Goal: Transaction & Acquisition: Purchase product/service

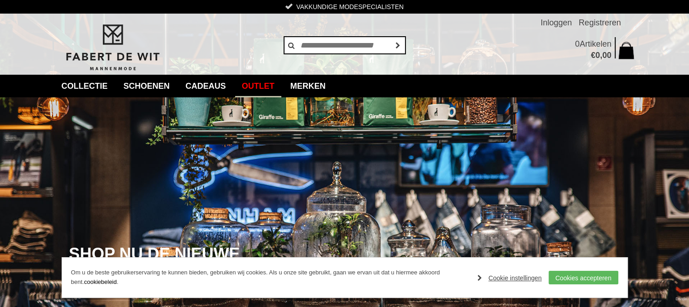
click at [270, 85] on link "Outlet" at bounding box center [258, 86] width 46 height 23
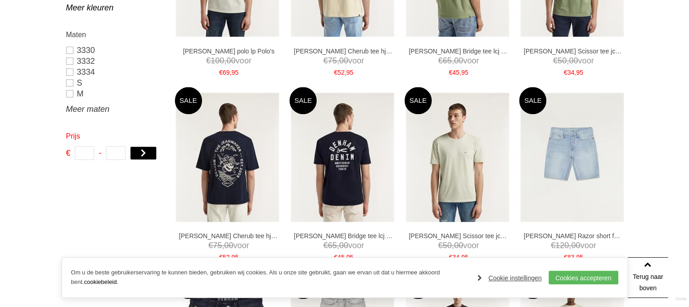
scroll to position [453, 0]
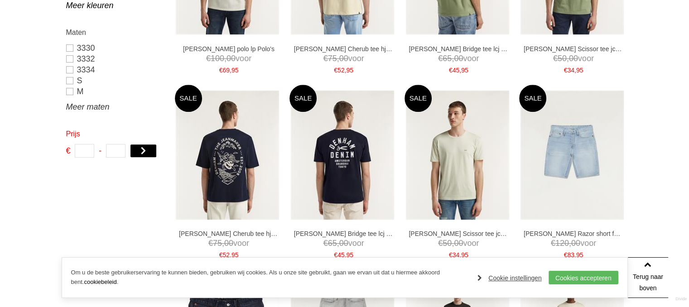
click at [86, 109] on link "Meer maten" at bounding box center [114, 106] width 97 height 11
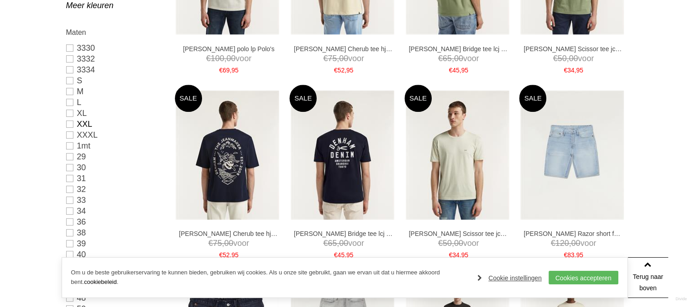
click at [71, 124] on link "XXL" at bounding box center [114, 124] width 97 height 11
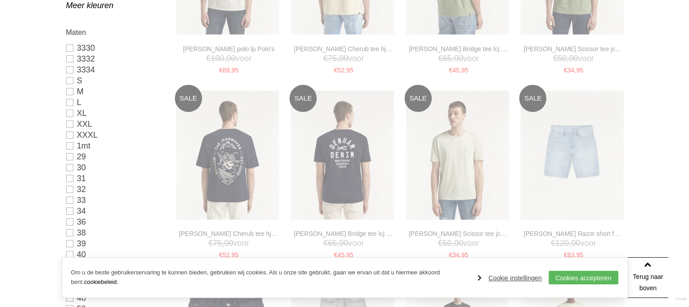
type input "**"
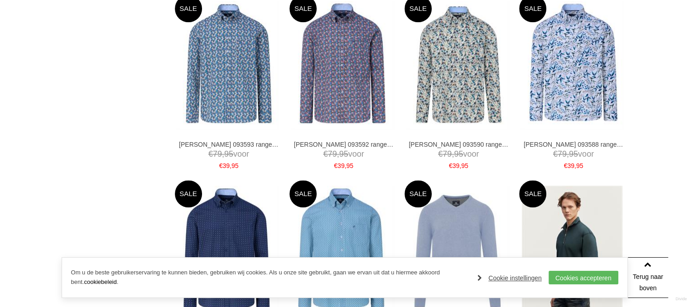
scroll to position [1148, 0]
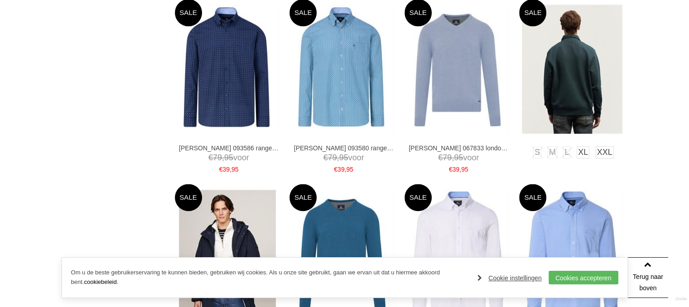
click at [594, 77] on img at bounding box center [572, 69] width 101 height 129
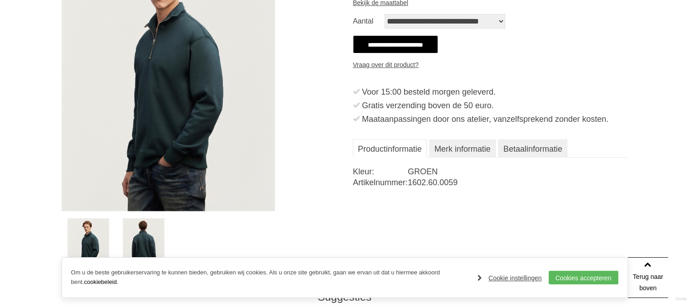
scroll to position [226, 0]
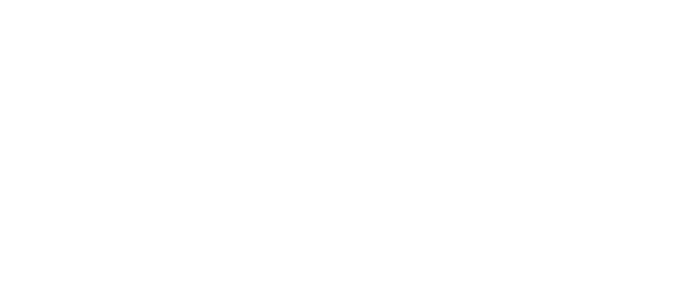
click at [147, 235] on img at bounding box center [144, 233] width 42 height 53
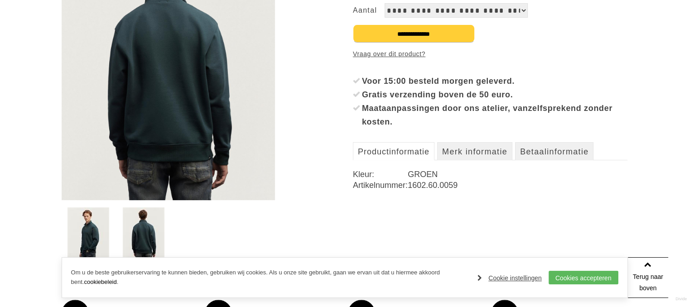
click at [94, 230] on img at bounding box center [88, 233] width 42 height 53
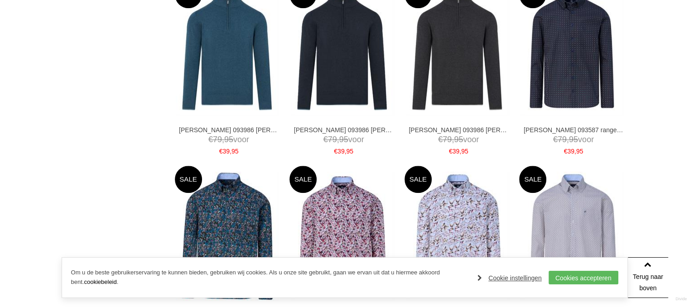
scroll to position [533, 0]
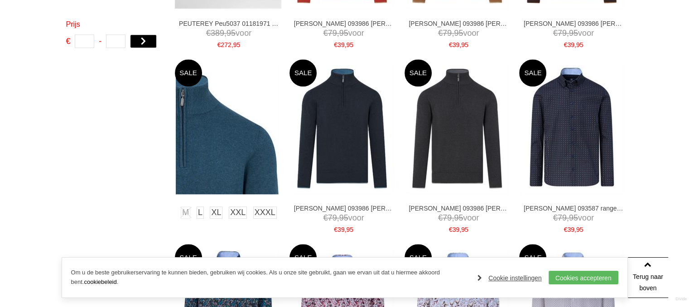
click at [237, 125] on img at bounding box center [227, 129] width 103 height 129
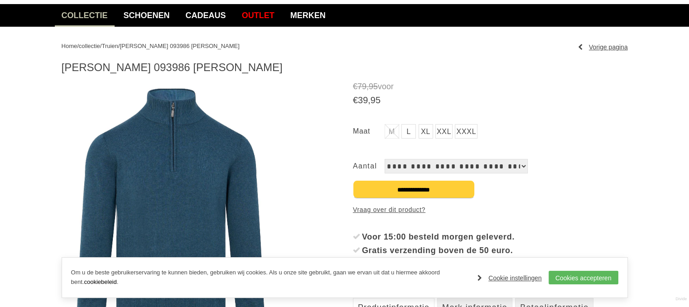
scroll to position [136, 0]
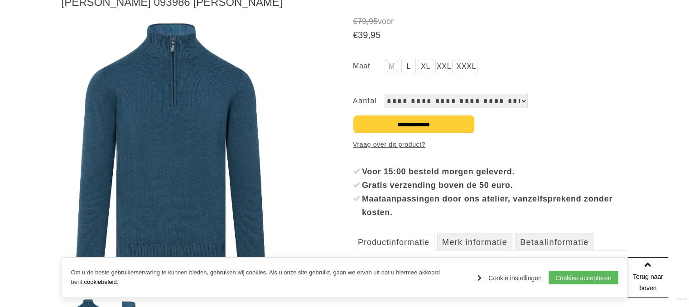
click at [214, 157] on img at bounding box center [172, 153] width 220 height 275
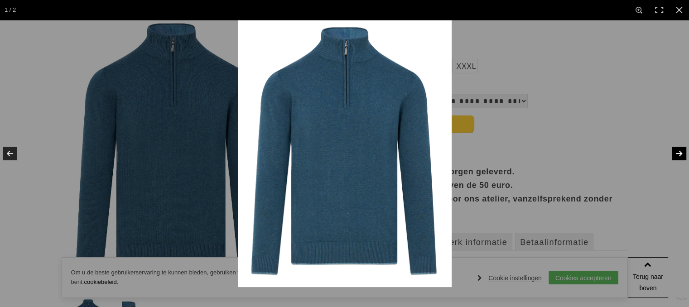
click at [676, 154] on link at bounding box center [673, 153] width 32 height 45
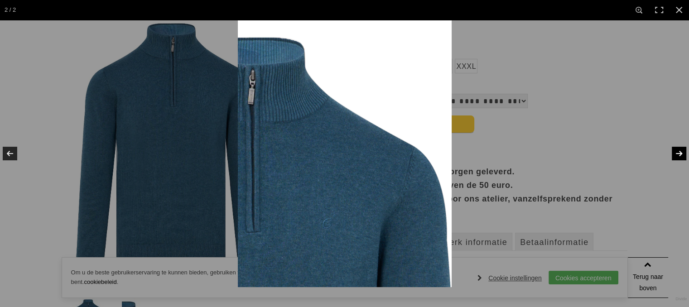
click at [676, 154] on link at bounding box center [673, 153] width 32 height 45
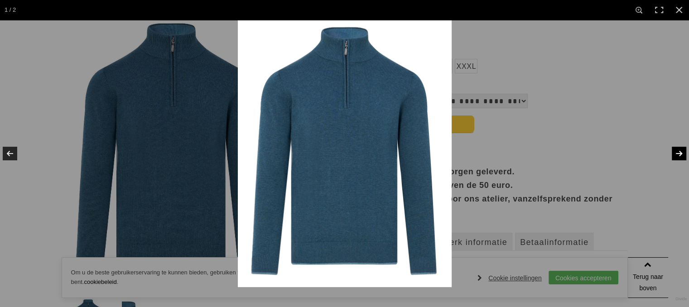
click at [676, 154] on link at bounding box center [673, 153] width 32 height 45
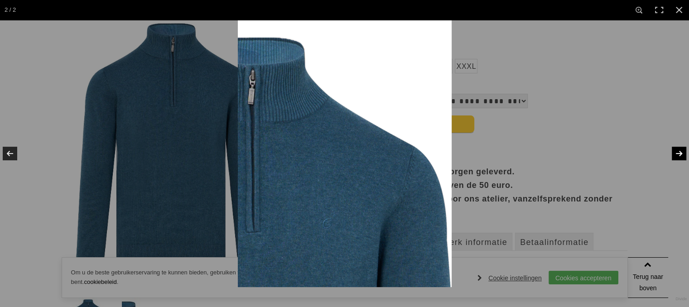
click at [676, 154] on link at bounding box center [673, 153] width 32 height 45
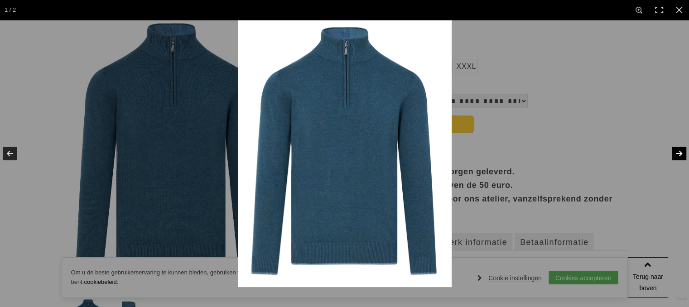
click at [676, 154] on link at bounding box center [673, 153] width 32 height 45
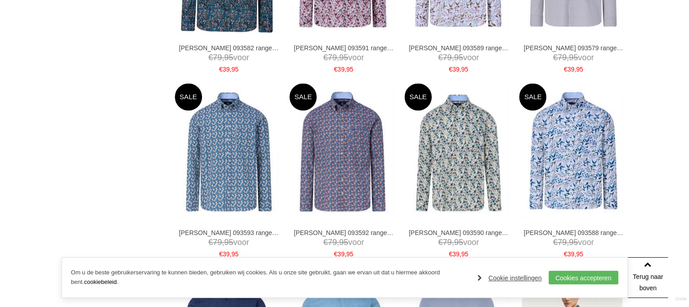
scroll to position [805, 0]
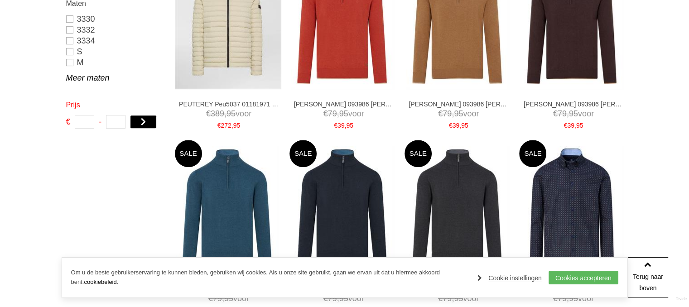
type input "*"
